Goal: Check status: Check status

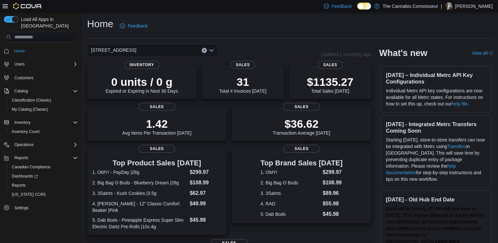
scroll to position [132, 0]
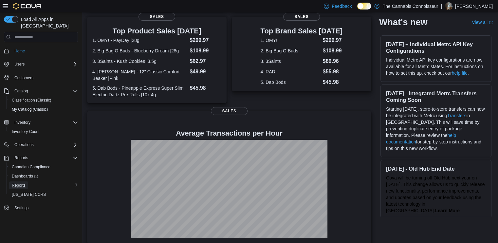
click at [21, 183] on span "Reports" at bounding box center [19, 185] width 14 height 5
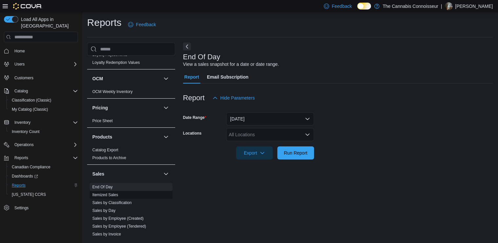
scroll to position [360, 0]
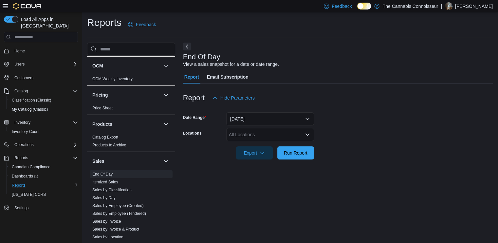
click at [291, 133] on div "All Locations" at bounding box center [270, 134] width 88 height 13
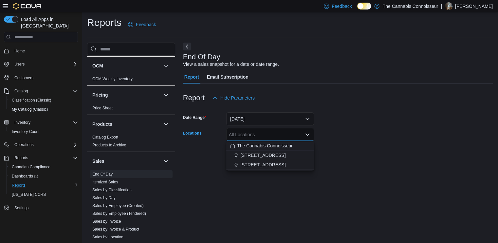
click at [252, 166] on span "[STREET_ADDRESS]" at bounding box center [262, 164] width 45 height 7
click at [363, 142] on div at bounding box center [338, 143] width 310 height 5
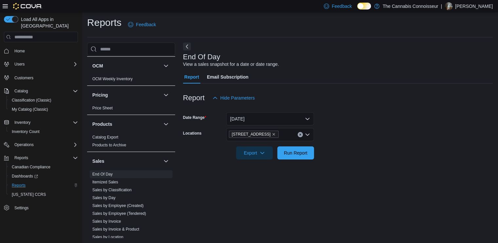
click at [318, 152] on form "Date Range [DATE] Locations [STREET_ADDRESS] Export Run Report" at bounding box center [338, 131] width 310 height 55
click at [308, 153] on span "Run Report" at bounding box center [295, 152] width 29 height 13
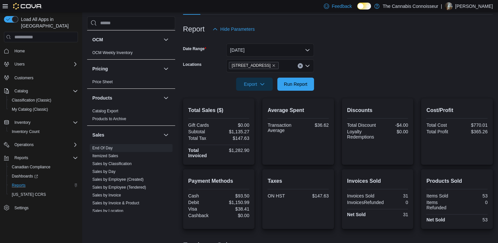
scroll to position [110, 0]
